Goal: Information Seeking & Learning: Find specific page/section

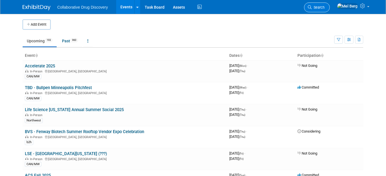
click at [328, 5] on link "Search" at bounding box center [317, 8] width 26 height 10
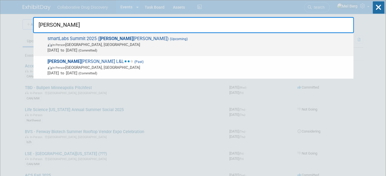
type input "heidel"
click at [75, 38] on span "smartLabs Summit 2025 ( Heidel berg) (Upcoming) In-Person Heidelberg, Germany S…" at bounding box center [198, 44] width 305 height 17
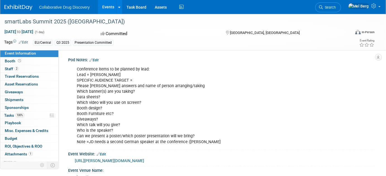
scroll to position [3, 0]
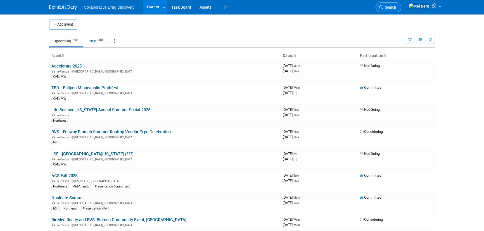
click at [400, 10] on link "Search" at bounding box center [388, 8] width 26 height 10
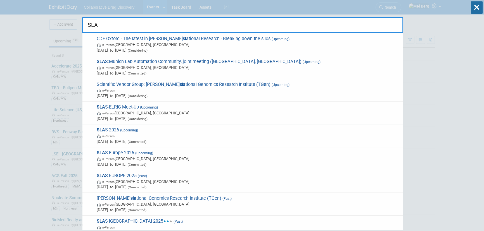
type input "SLAS"
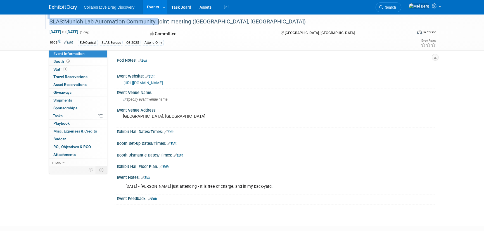
copy div "SLAS:Munich Lab Automation Community"
drag, startPoint x: 47, startPoint y: 21, endPoint x: 154, endPoint y: 23, distance: 106.7
click at [154, 23] on div "SLAS:Munich Lab Automation Community, joint meeting ([GEOGRAPHIC_DATA], [GEOGRA…" at bounding box center [226, 21] width 362 height 15
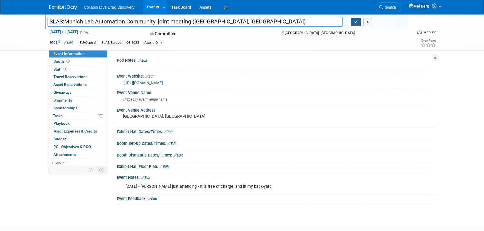
click at [353, 22] on button "button" at bounding box center [356, 22] width 10 height 8
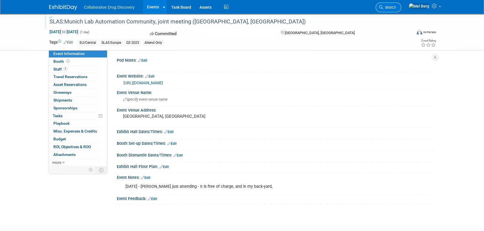
click at [393, 5] on span "Search" at bounding box center [389, 7] width 13 height 4
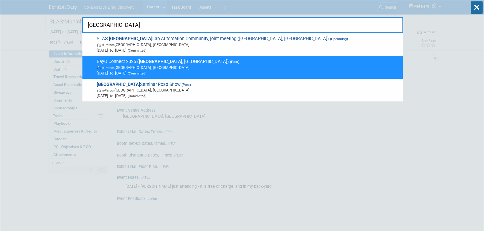
type input "munich"
drag, startPoint x: 111, startPoint y: 23, endPoint x: 0, endPoint y: 27, distance: 111.5
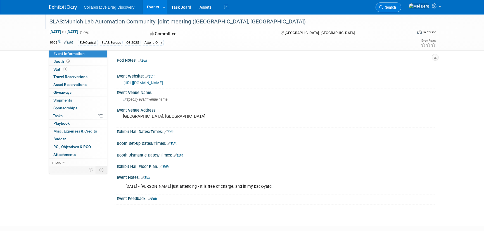
click at [396, 6] on span "Search" at bounding box center [389, 7] width 13 height 4
click at [133, 25] on div "SLAS:Munich Lab Automation Community, joint meeting ([GEOGRAPHIC_DATA], [GEOGRA…" at bounding box center [224, 22] width 355 height 10
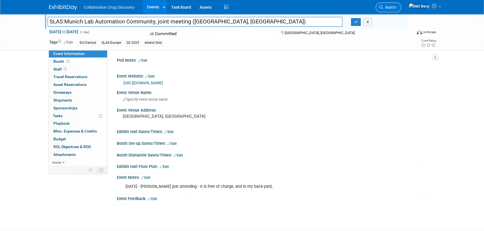
click at [383, 6] on icon at bounding box center [381, 7] width 4 height 4
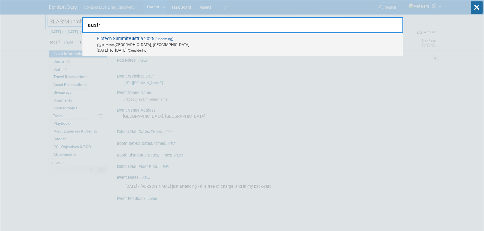
type input "austr"
click at [176, 39] on span "Biotech Summit Austr ia 2025 (Upcoming) In-Person Graz, Austria Oct 23, 2025 to…" at bounding box center [247, 44] width 305 height 17
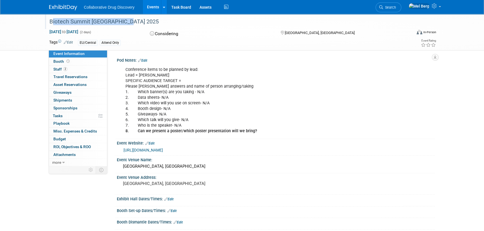
drag, startPoint x: 50, startPoint y: 19, endPoint x: 130, endPoint y: 17, distance: 80.4
click at [130, 17] on div "Biotech Summit [GEOGRAPHIC_DATA] 2025" at bounding box center [224, 22] width 355 height 10
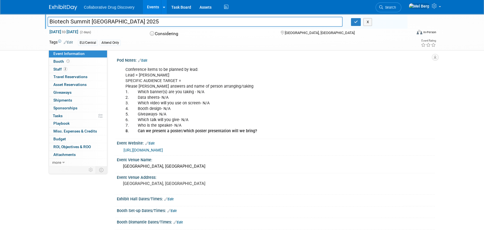
drag, startPoint x: 162, startPoint y: 23, endPoint x: 0, endPoint y: 35, distance: 162.7
click at [0, 35] on div "Biotech Summit Austria 2025 Biotech Summit Austria 2025 X Oct 23, 2025 to Oct 2…" at bounding box center [242, 32] width 484 height 37
type input "Austrian event on Oct 23 and 24"
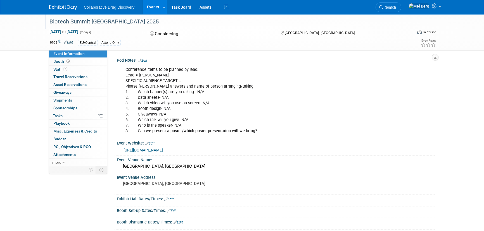
click at [142, 22] on div "Biotech Summit [GEOGRAPHIC_DATA] 2025" at bounding box center [224, 22] width 355 height 10
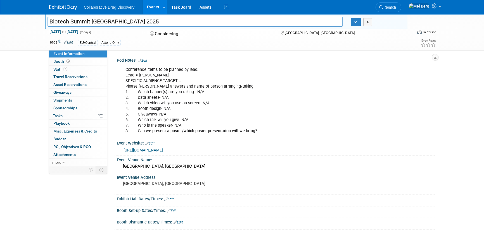
drag, startPoint x: 128, startPoint y: 21, endPoint x: 48, endPoint y: 26, distance: 80.0
click at [48, 26] on input "Biotech Summit [GEOGRAPHIC_DATA] 2025" at bounding box center [194, 22] width 295 height 10
click at [354, 22] on icon "button" at bounding box center [356, 22] width 4 height 4
